Goal: Navigation & Orientation: Find specific page/section

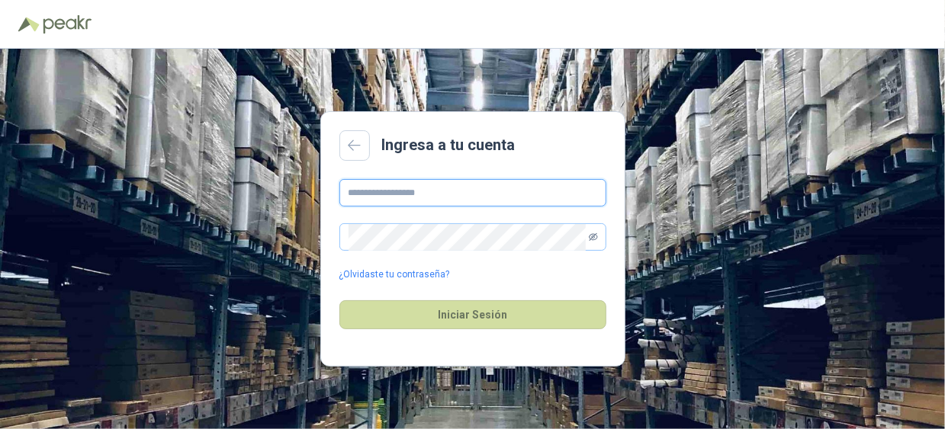
type input "**********"
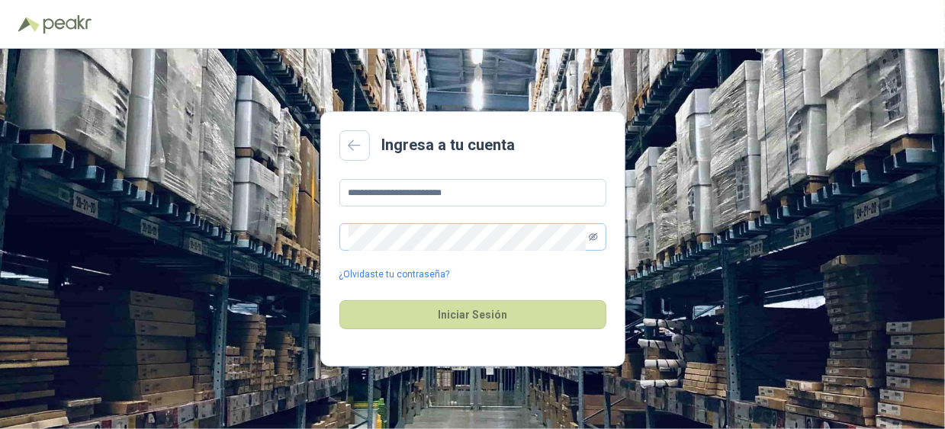
click at [596, 233] on icon "eye-invisible" at bounding box center [593, 237] width 9 height 8
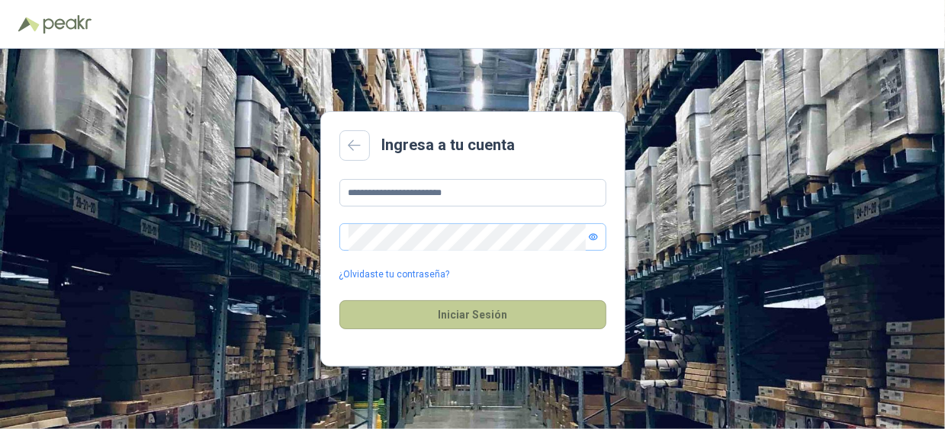
click at [461, 312] on button "Iniciar Sesión" at bounding box center [472, 314] width 267 height 29
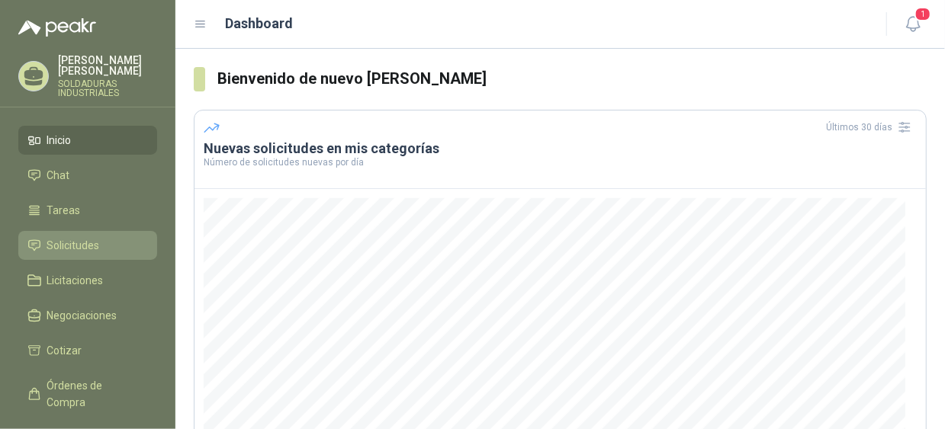
click at [79, 247] on span "Solicitudes" at bounding box center [73, 245] width 53 height 17
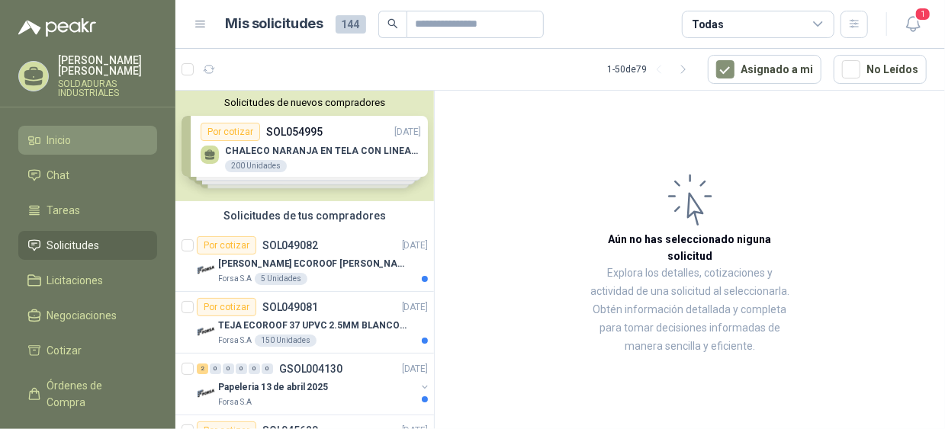
click at [66, 132] on span "Inicio" at bounding box center [59, 140] width 24 height 17
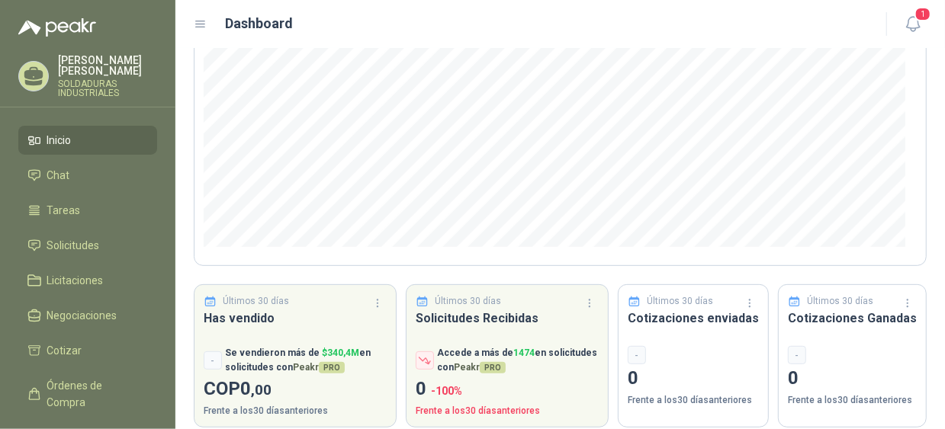
scroll to position [256, 0]
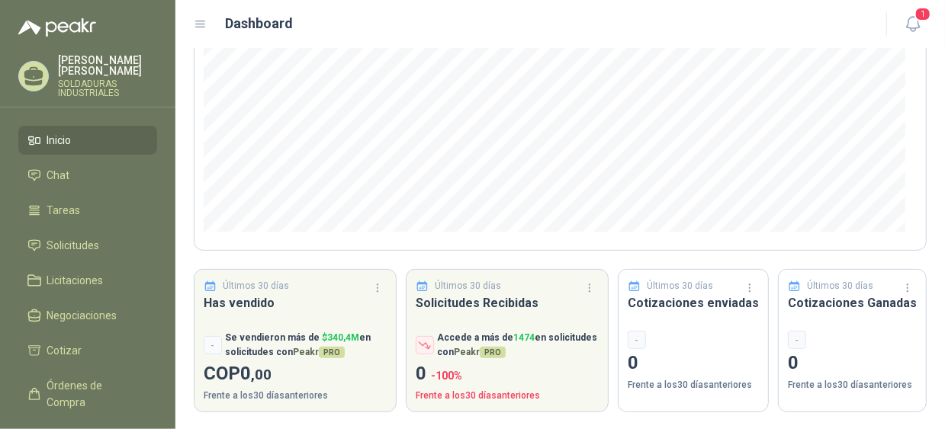
click at [769, 243] on div at bounding box center [559, 91] width 731 height 318
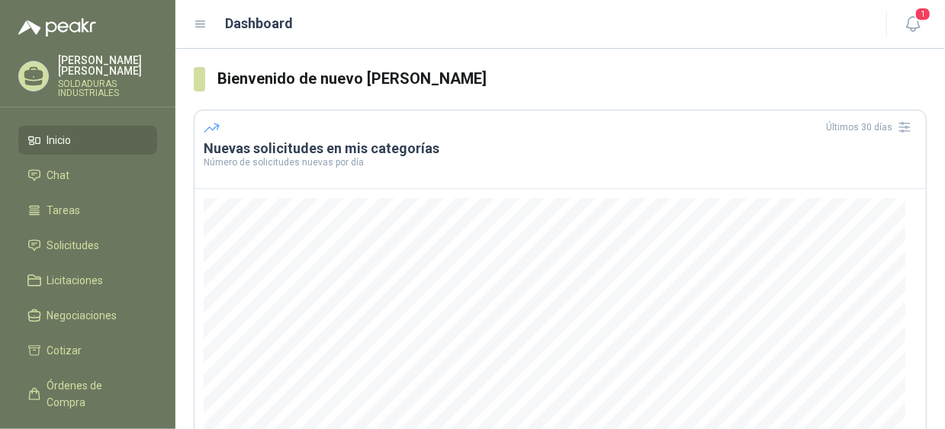
click at [201, 31] on div "Dashboard" at bounding box center [531, 23] width 674 height 21
click at [198, 24] on icon at bounding box center [200, 24] width 9 height 6
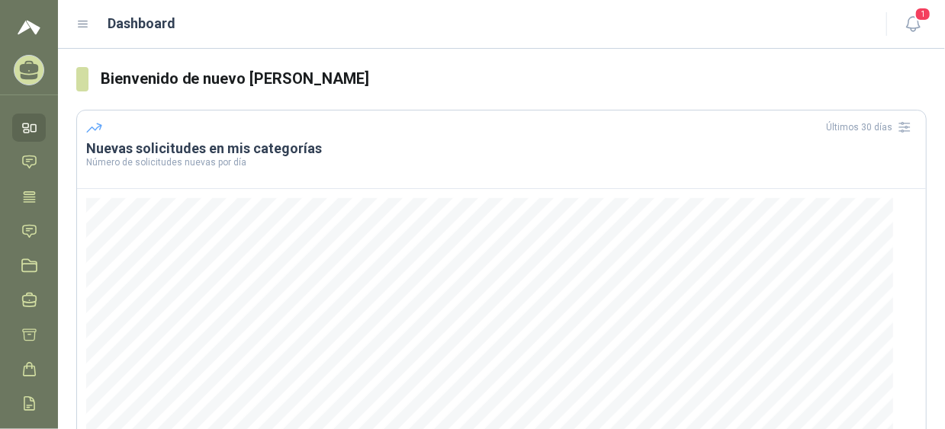
click at [83, 21] on icon at bounding box center [83, 25] width 14 height 14
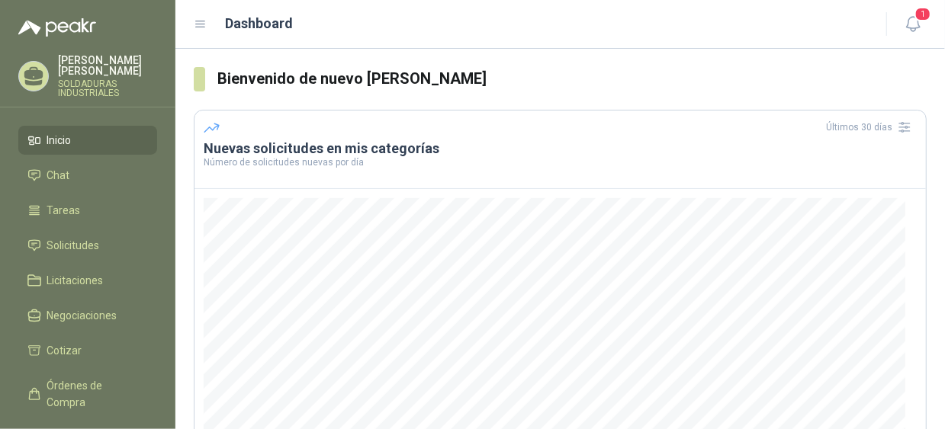
click at [205, 27] on icon at bounding box center [201, 25] width 14 height 14
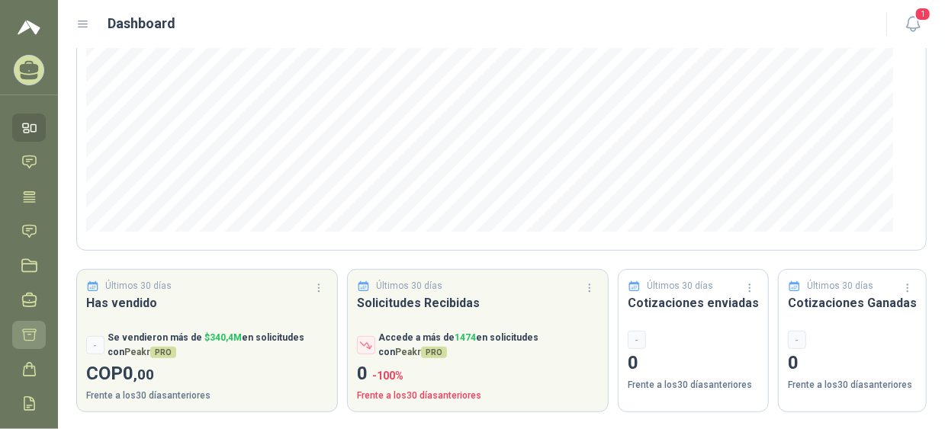
scroll to position [100, 0]
